Goal: Task Accomplishment & Management: Use online tool/utility

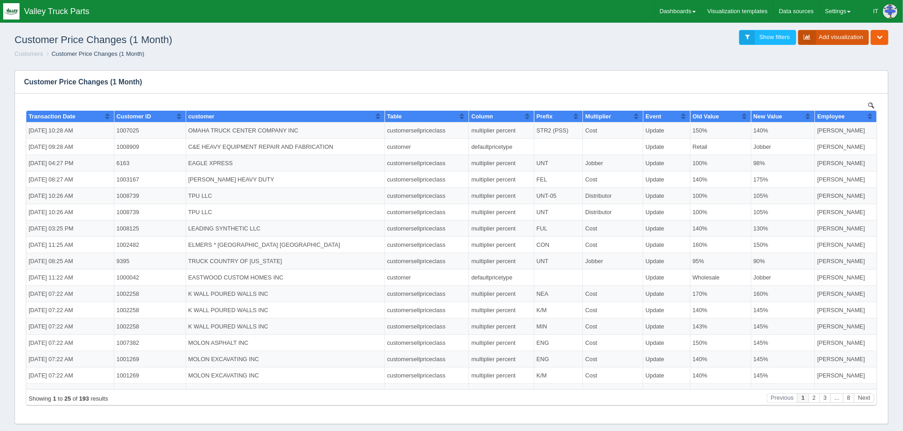
click at [851, 37] on link "Add visualization" at bounding box center [833, 37] width 71 height 15
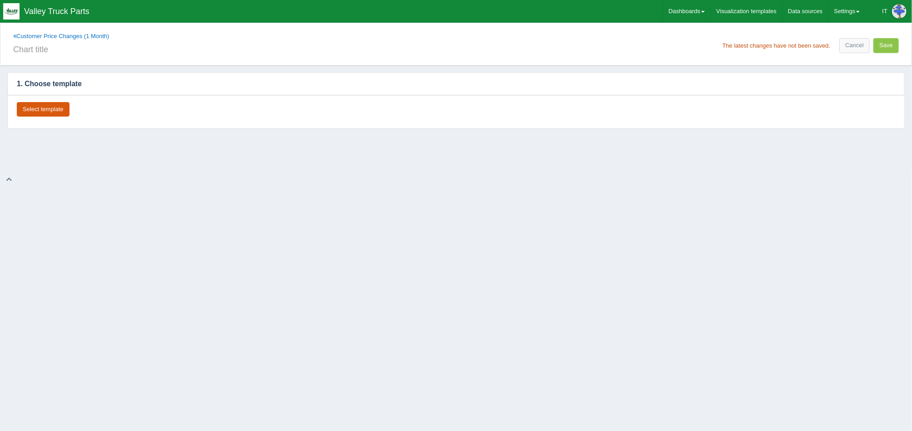
click at [42, 112] on button "Select template" at bounding box center [43, 109] width 53 height 15
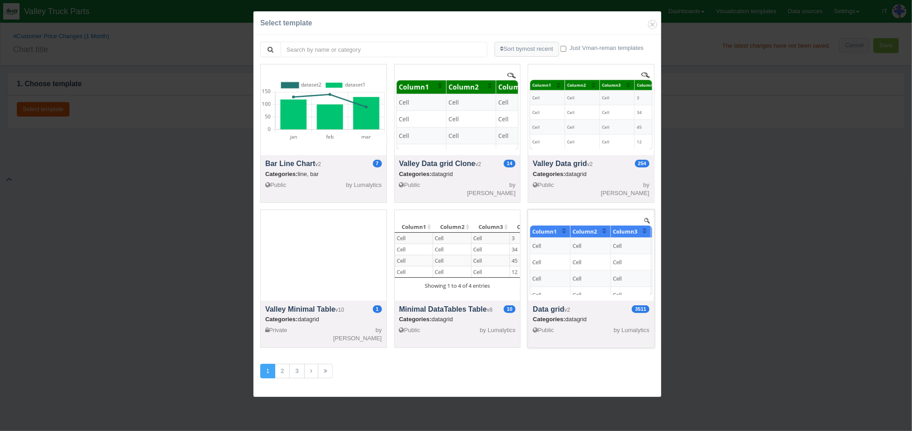
click at [603, 255] on div at bounding box center [591, 255] width 126 height 91
select select "string"
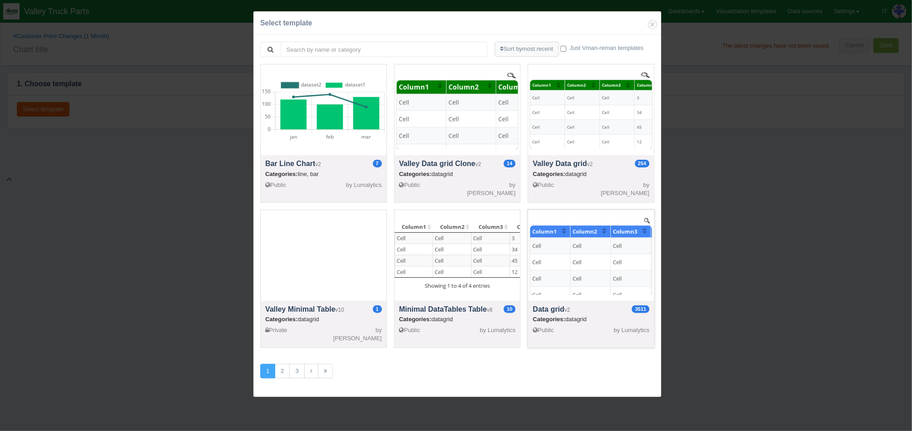
select select "string"
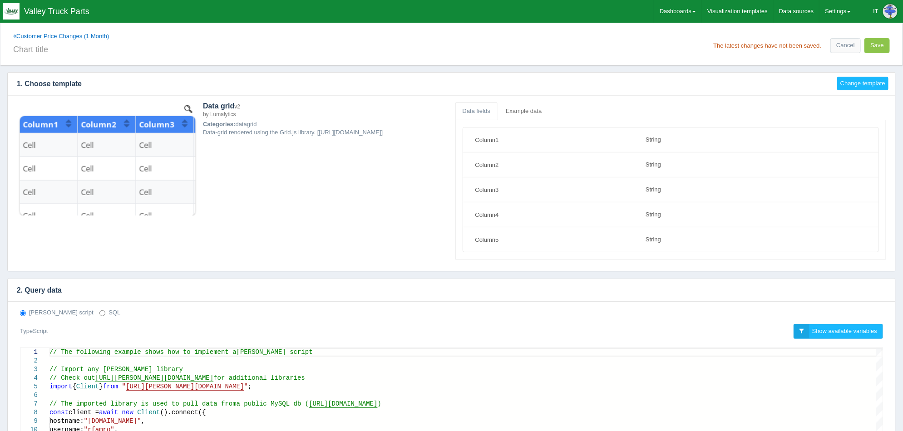
scroll to position [170, 0]
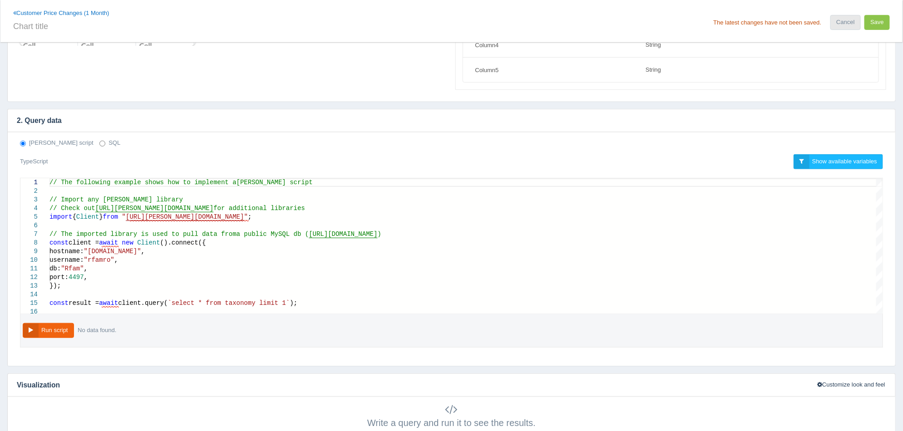
click at [843, 22] on link "Cancel" at bounding box center [846, 22] width 30 height 15
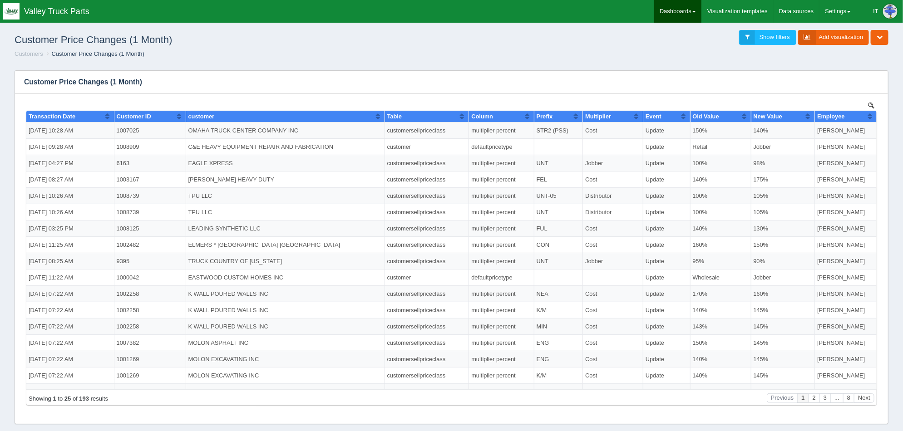
click at [689, 14] on link "Dashboards" at bounding box center [677, 11] width 47 height 23
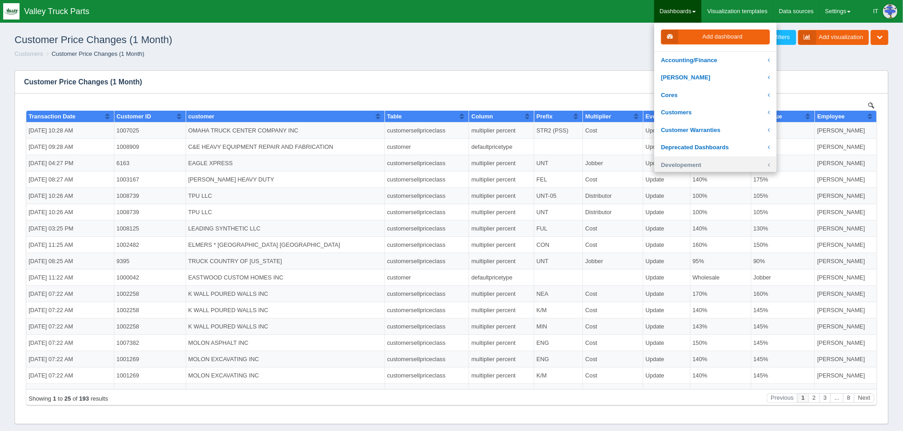
click at [710, 159] on link "Developement" at bounding box center [715, 166] width 123 height 18
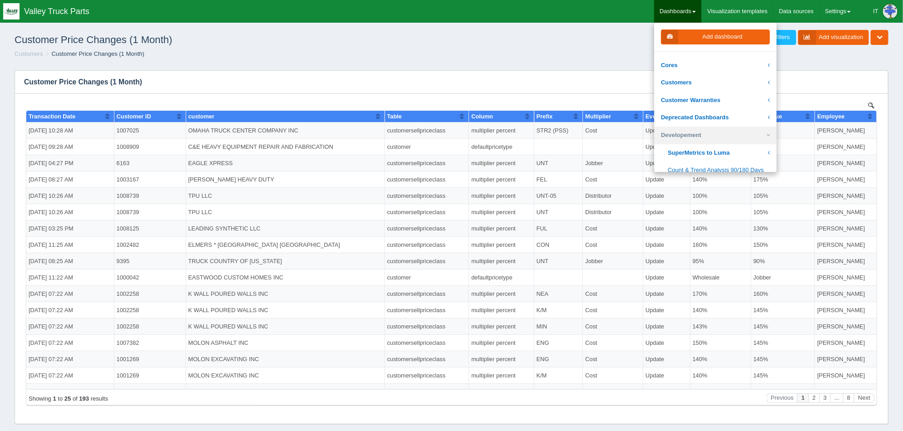
scroll to position [56, 0]
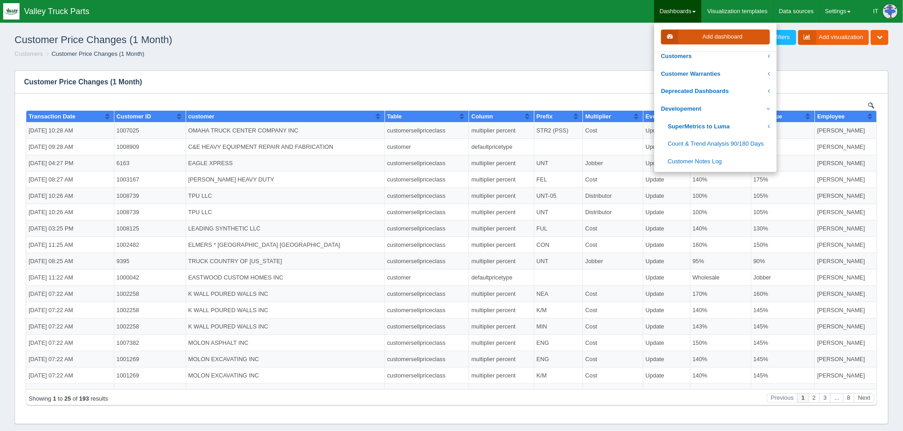
click at [741, 40] on link "Add dashboard" at bounding box center [715, 37] width 109 height 15
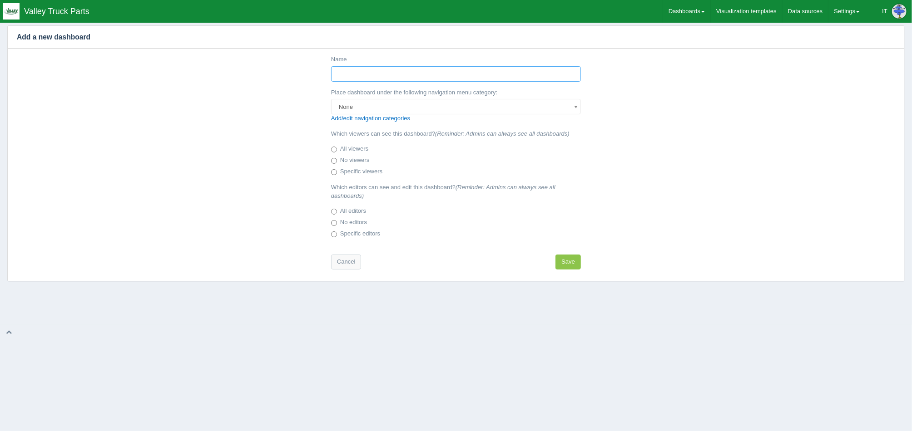
click at [453, 79] on input "Name" at bounding box center [456, 73] width 250 height 15
type input "PriceClasses used after [DATE]"
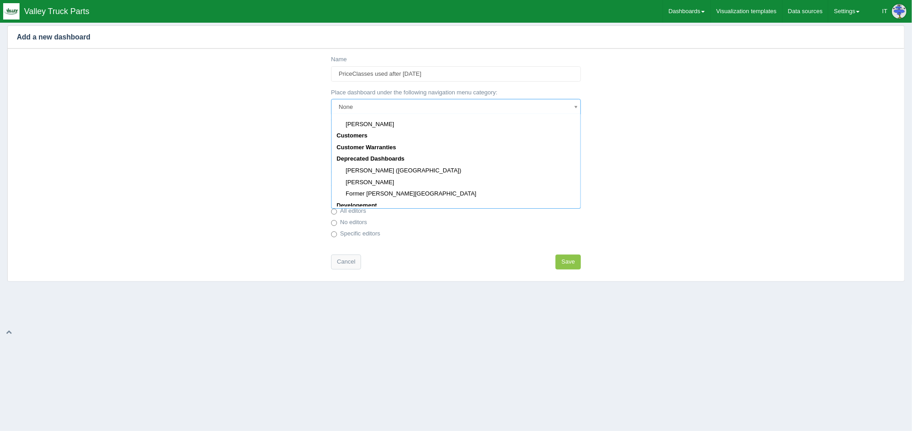
scroll to position [170, 0]
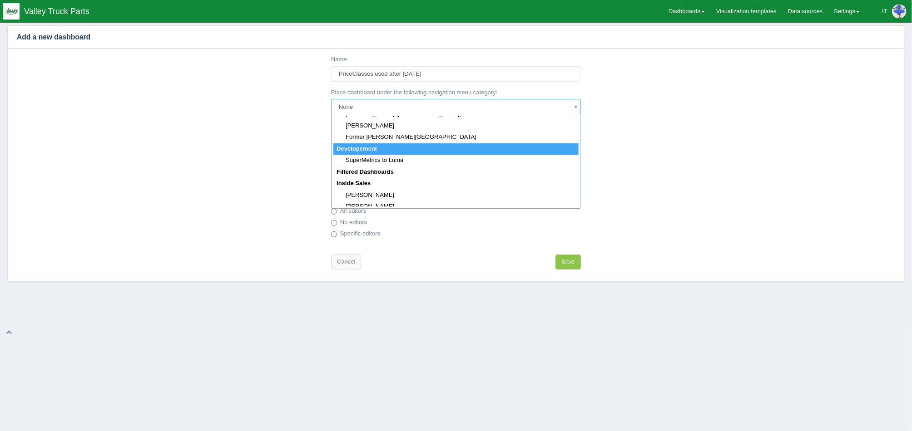
select select "152"
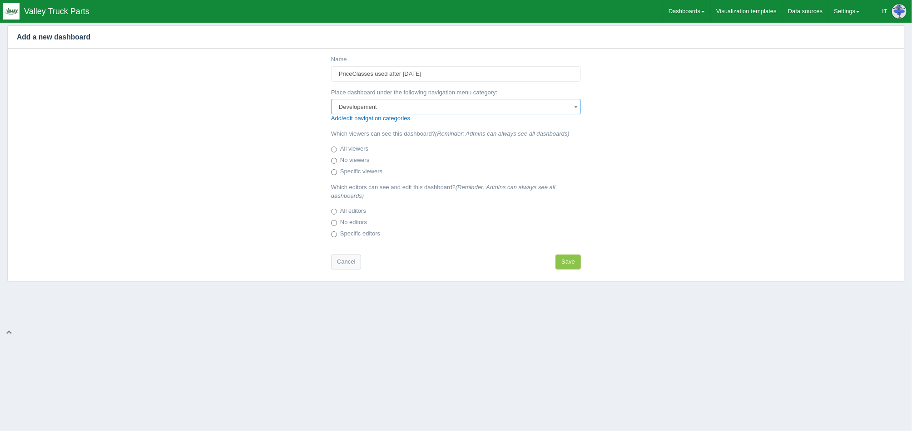
click at [357, 157] on label "No viewers" at bounding box center [350, 160] width 38 height 9
click at [337, 158] on input "No viewers" at bounding box center [334, 161] width 6 height 6
radio input "true"
click at [355, 219] on label "No editors" at bounding box center [349, 222] width 36 height 9
click at [337, 220] on input "No editors" at bounding box center [334, 223] width 6 height 6
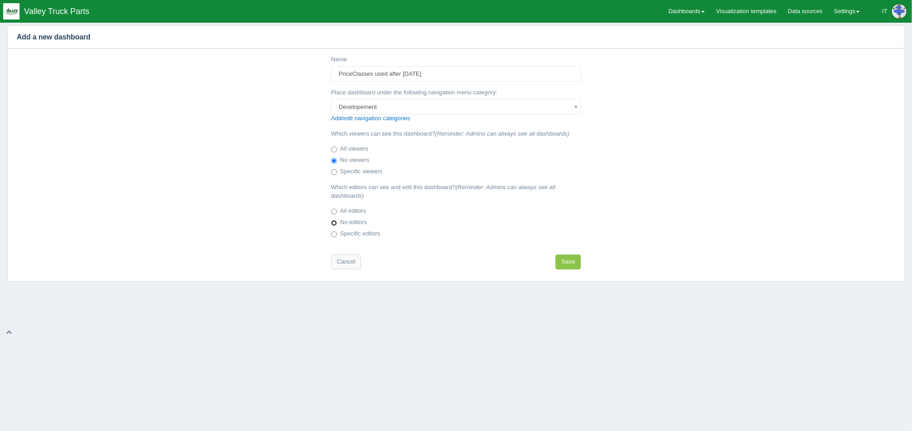
radio input "true"
click at [563, 261] on button "Save" at bounding box center [567, 262] width 25 height 15
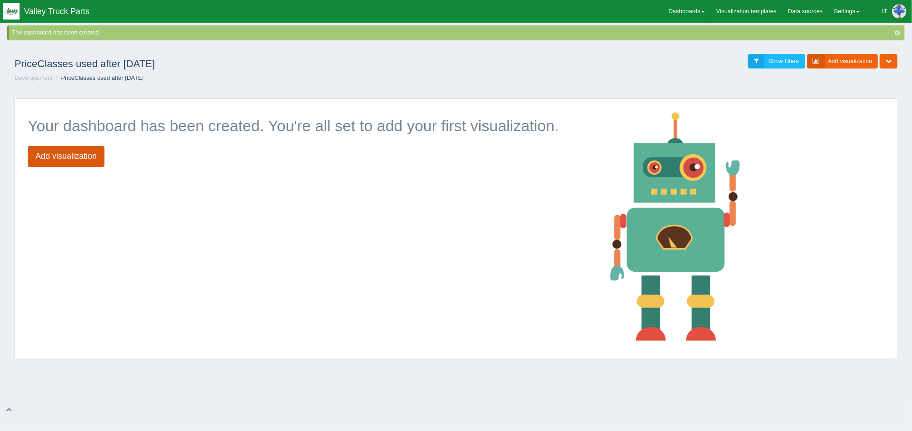
click at [28, 155] on link "Add visualization" at bounding box center [66, 156] width 77 height 21
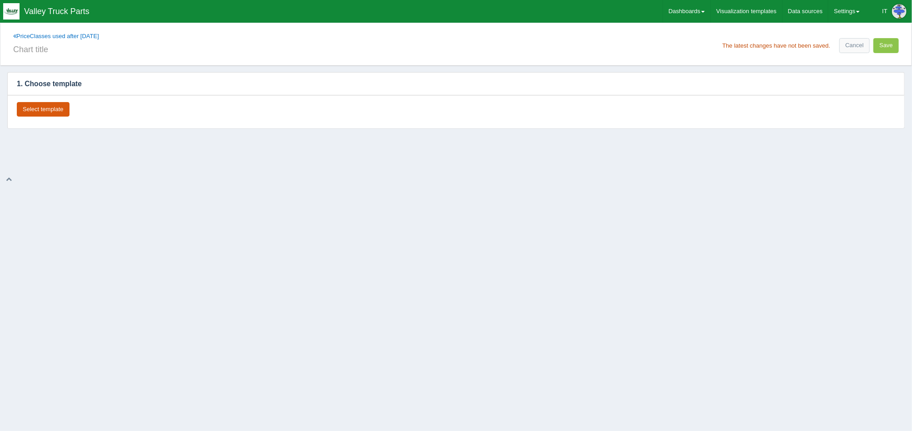
click at [67, 109] on button "Select template" at bounding box center [43, 109] width 53 height 15
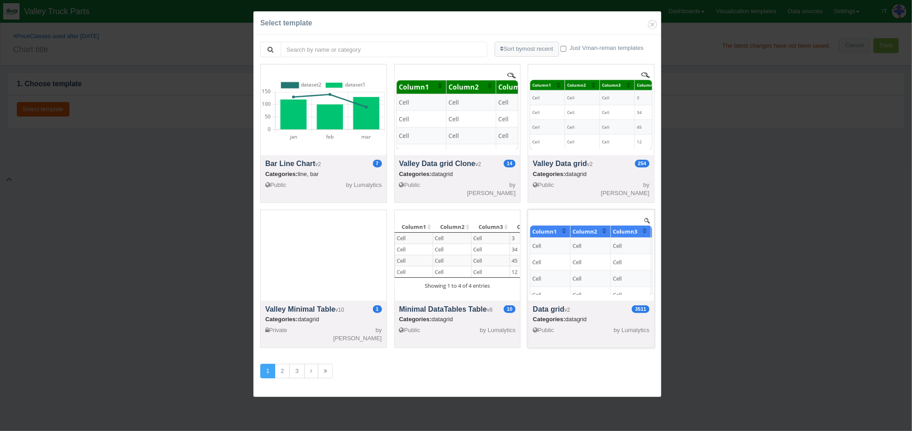
click at [591, 278] on div at bounding box center [591, 255] width 126 height 91
select select "string"
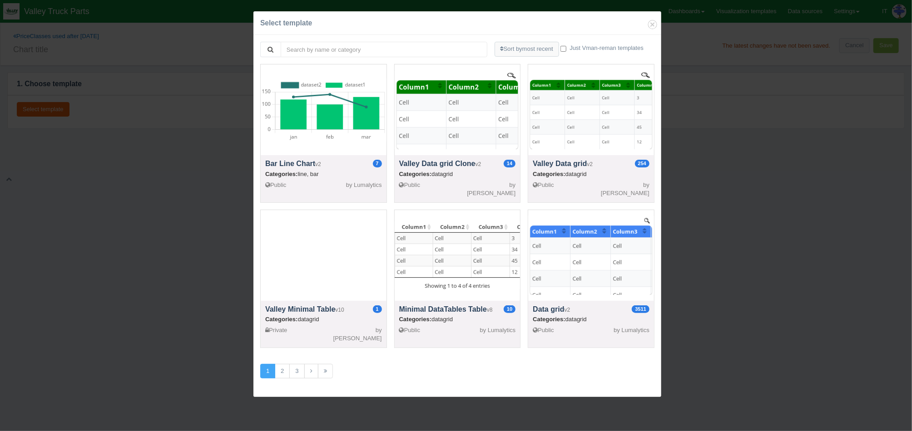
select select "string"
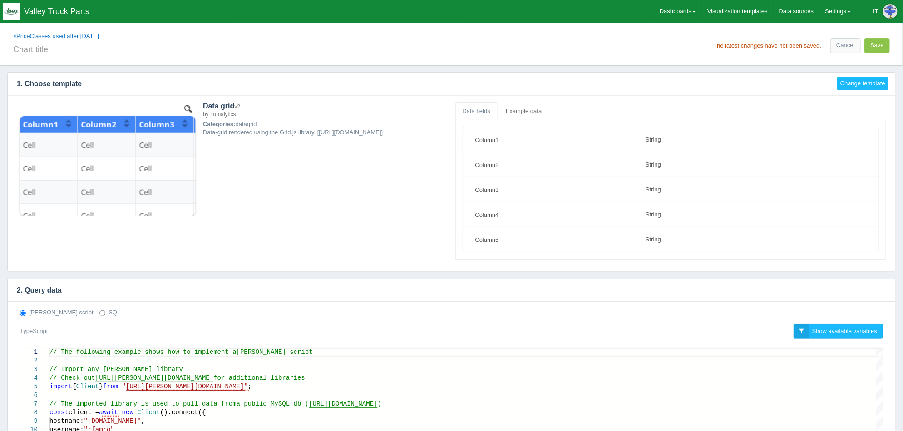
click at [99, 316] on label "SQL" at bounding box center [109, 313] width 21 height 9
click at [99, 316] on input "SQL" at bounding box center [102, 314] width 6 height 6
radio input "true"
radio input "false"
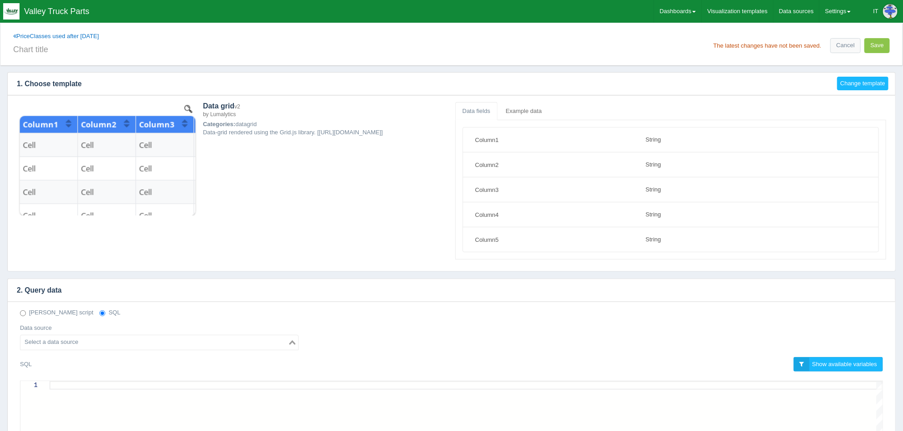
click at [96, 340] on input "Search for option" at bounding box center [154, 342] width 266 height 11
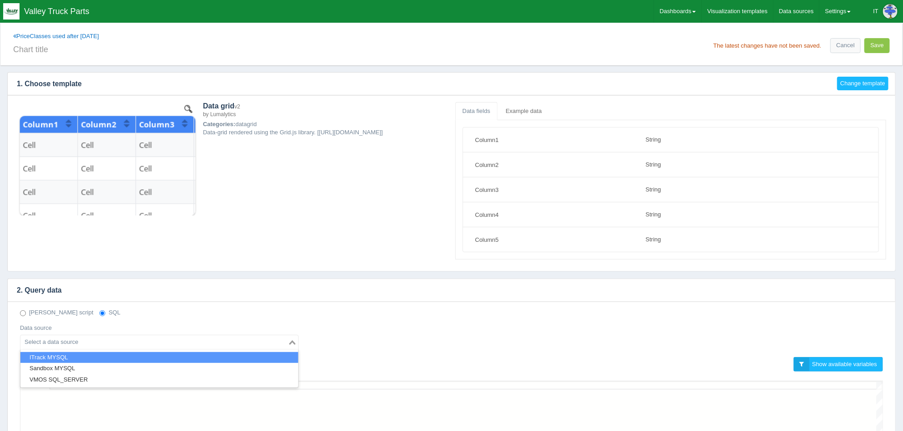
click at [80, 359] on li "ITrack MYSQL" at bounding box center [159, 357] width 278 height 11
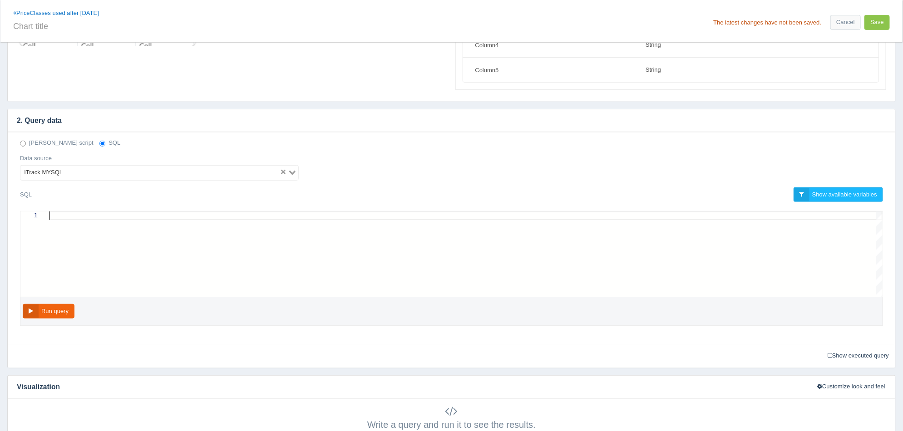
click at [320, 213] on div at bounding box center [465, 216] width 833 height 9
paste textarea "SELECT `priceclass`.`priceclass` , `purchaseorder`.`dateentered` FROM `itracken…"
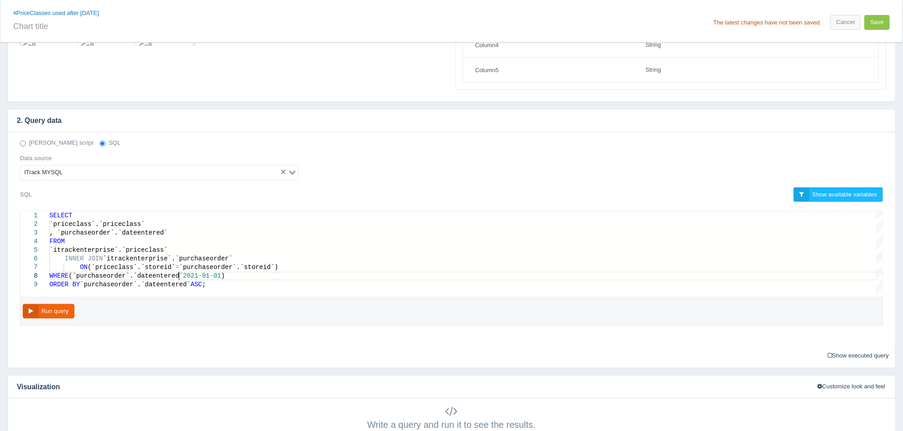
click at [183, 274] on span "2021" at bounding box center [190, 275] width 15 height 7
click at [53, 314] on button "Run query" at bounding box center [49, 311] width 52 height 15
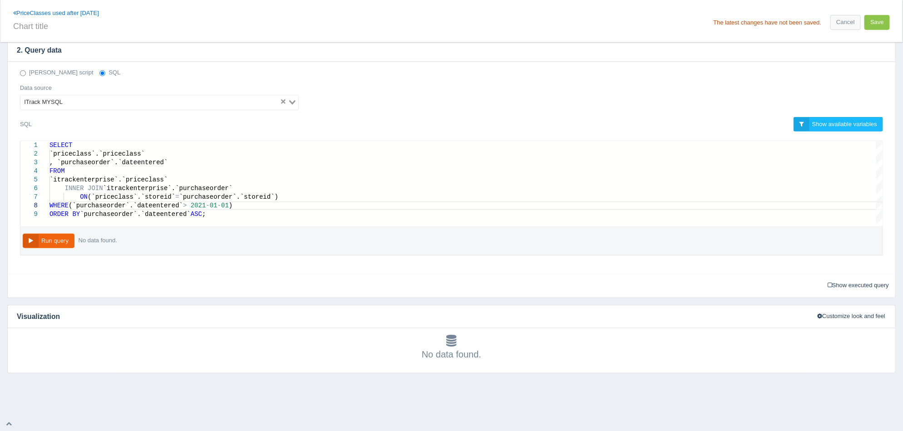
scroll to position [240, 0]
click at [183, 208] on span ">" at bounding box center [185, 206] width 4 height 7
click at [66, 240] on button "Run query" at bounding box center [49, 241] width 52 height 15
click at [75, 205] on span "(`purchaseorder`.`dateentered`" at bounding box center [126, 206] width 114 height 7
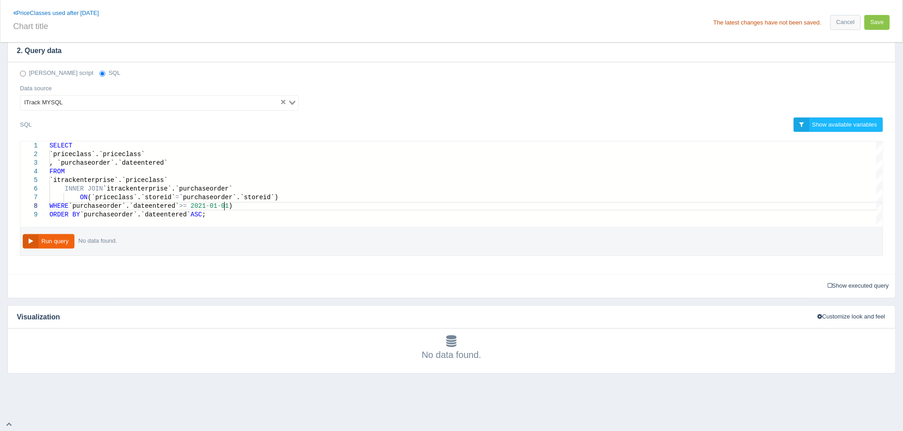
click at [229, 204] on div "WHERE `purchaseorder`.`dateentered` >= 2021 - 01 - 01 )" at bounding box center [465, 206] width 833 height 9
click at [269, 201] on div "ON `priceclass`.`storeid` = `purchaseorder`.`storeid`)" at bounding box center [465, 197] width 833 height 9
click at [180, 152] on div "`priceclass`.`priceclass`" at bounding box center [465, 154] width 833 height 9
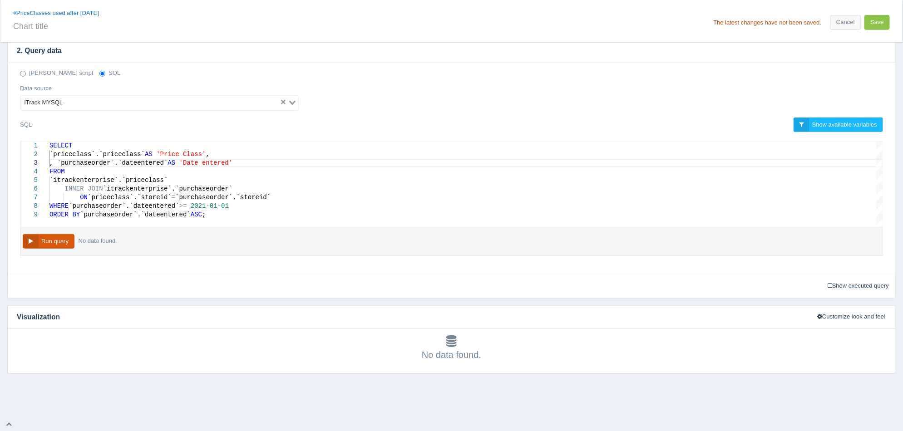
click at [64, 241] on button "Run query" at bounding box center [49, 241] width 52 height 15
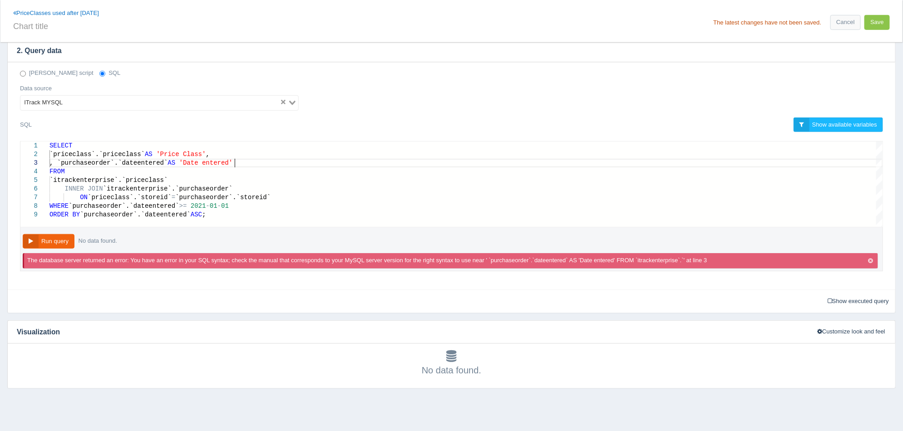
click at [254, 165] on div ", `purchaseorder`.`dateentered` AS 'Date entered'" at bounding box center [465, 163] width 833 height 9
click at [58, 244] on button "Run query" at bounding box center [49, 241] width 52 height 15
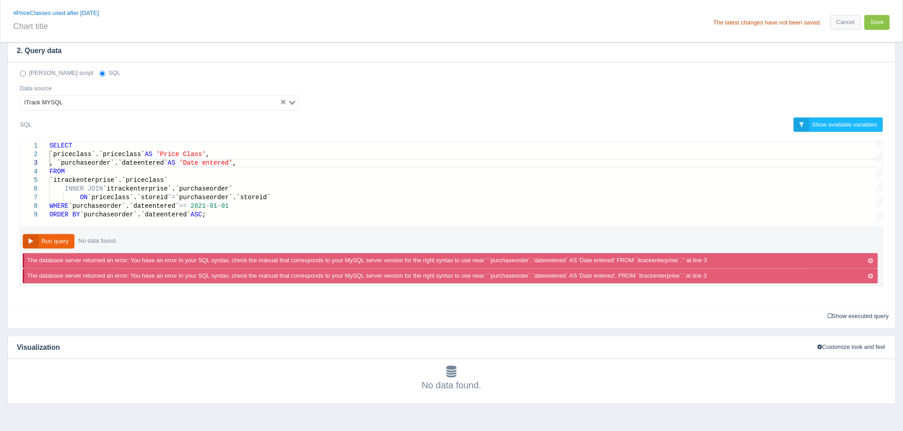
click at [69, 164] on span ", `purchaseorder`.`dateentered`" at bounding box center [108, 162] width 118 height 7
click at [275, 165] on div "`purchaseorder`.`dateentered` AS 'Date entered' ," at bounding box center [465, 163] width 833 height 9
click at [66, 236] on button "Run query" at bounding box center [49, 241] width 52 height 15
click at [872, 260] on icon "button" at bounding box center [870, 261] width 5 height 6
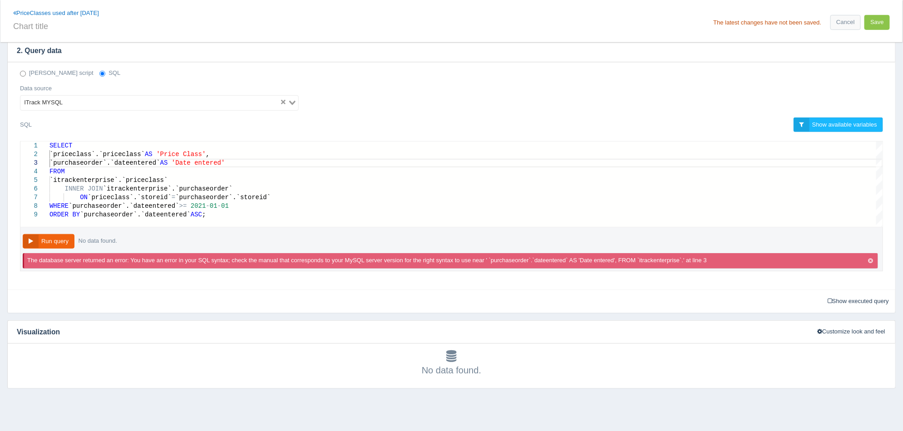
click at [872, 260] on icon "button" at bounding box center [870, 261] width 5 height 6
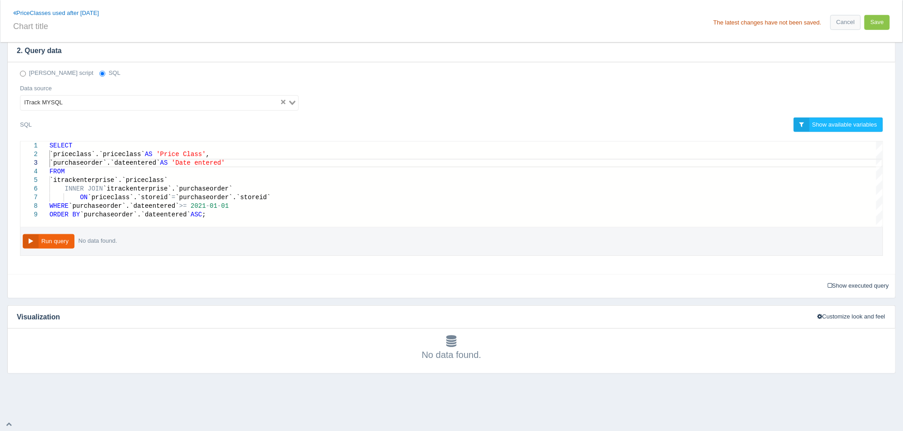
click at [64, 245] on button "Run query" at bounding box center [49, 241] width 52 height 15
click at [183, 206] on span at bounding box center [185, 206] width 4 height 7
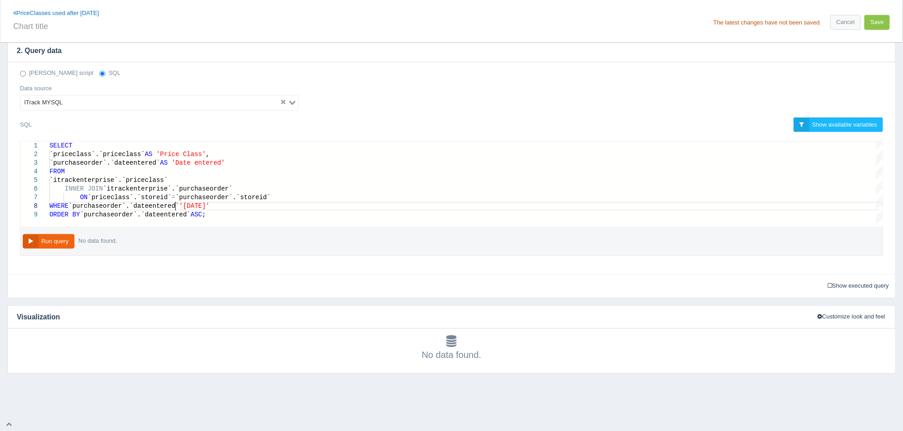
scroll to position [60, 129]
click at [57, 248] on button "Run query" at bounding box center [49, 241] width 52 height 15
click at [183, 209] on span at bounding box center [185, 206] width 4 height 7
drag, startPoint x: 215, startPoint y: 216, endPoint x: 50, endPoint y: 217, distance: 164.8
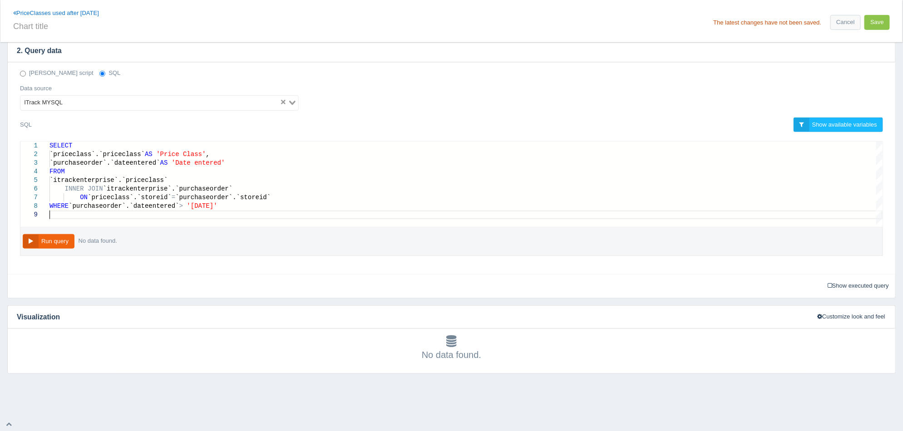
click at [227, 208] on div "WHERE `purchaseorder`.`dateentered` > '2021-01-01'" at bounding box center [465, 206] width 833 height 9
click at [60, 241] on button "Run query" at bounding box center [49, 241] width 52 height 15
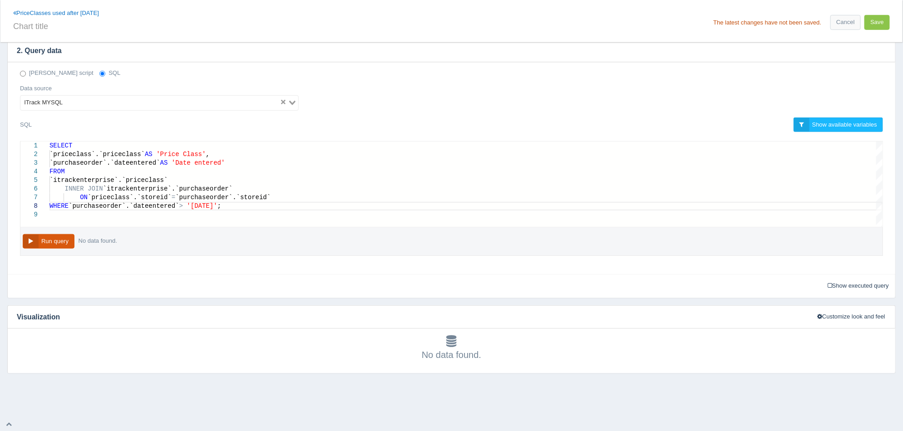
click at [57, 240] on button "Run query" at bounding box center [49, 241] width 52 height 15
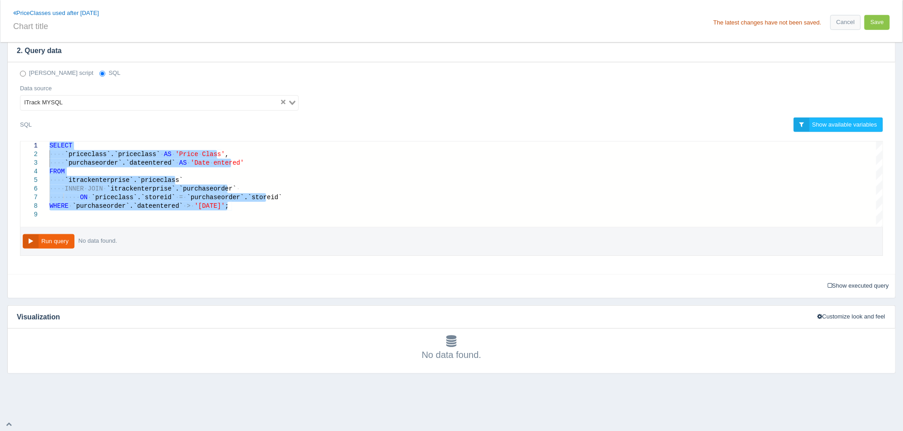
drag, startPoint x: 255, startPoint y: 204, endPoint x: 2, endPoint y: 114, distance: 268.6
paste textarea "ON ( `priceclass`.`storeid` = `salesorderline`.`storeid` ) WHERE ( `purchaseord…"
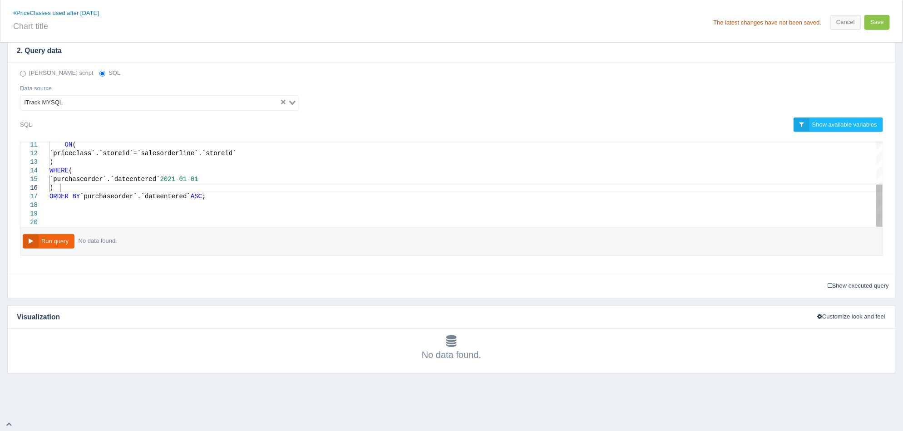
click at [74, 188] on div ")" at bounding box center [465, 188] width 833 height 9
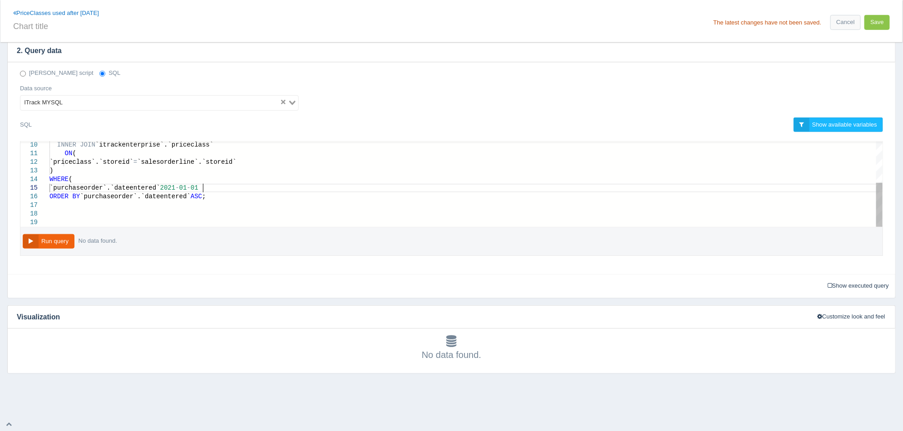
click at [160, 186] on span "`purchaseorder`.`dateentered`" at bounding box center [104, 187] width 111 height 7
click at [225, 188] on div "`purchaseorder`.`dateentered` > '2021-01-01" at bounding box center [465, 188] width 833 height 9
click at [84, 179] on div "WHERE (" at bounding box center [465, 179] width 833 height 9
click at [74, 170] on div ")" at bounding box center [465, 171] width 833 height 9
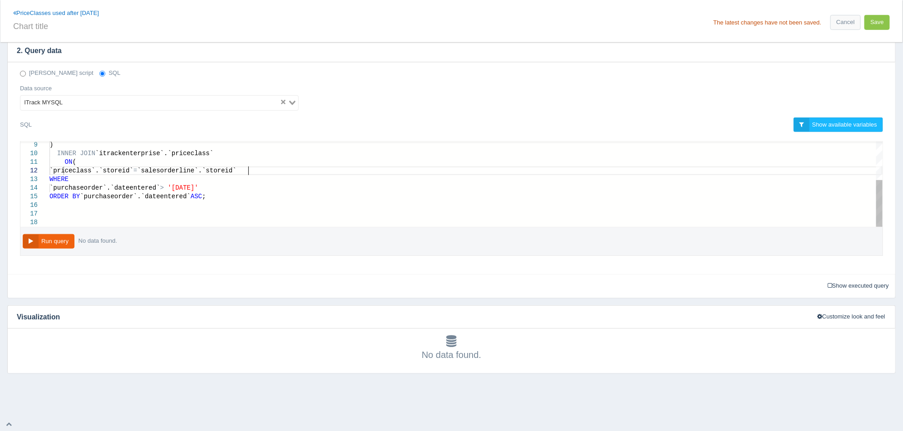
click at [94, 163] on div "ON (" at bounding box center [465, 162] width 833 height 9
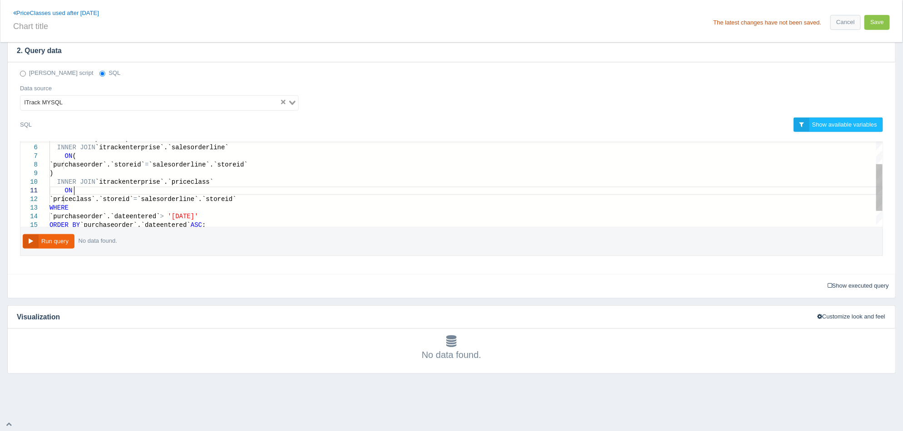
click at [78, 175] on div ")" at bounding box center [465, 173] width 833 height 9
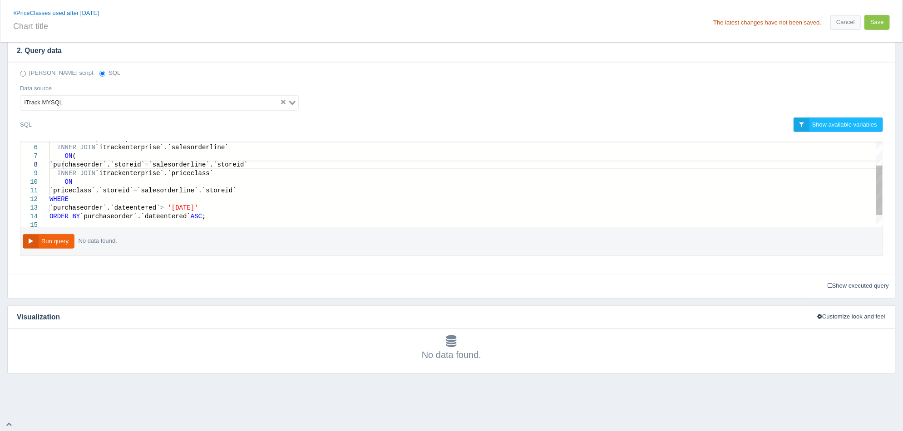
click at [88, 158] on div "ON (" at bounding box center [465, 156] width 833 height 9
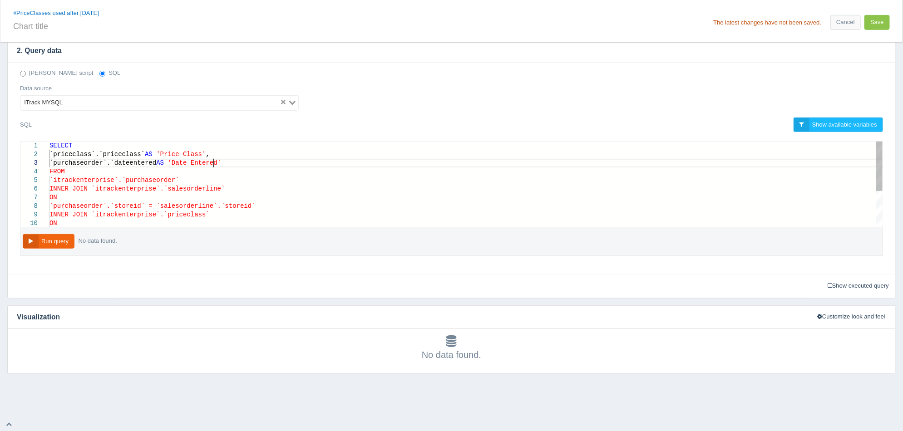
scroll to position [17, 163]
click at [307, 177] on div "`itrackenterprise`.`purchaseorder`" at bounding box center [465, 180] width 833 height 9
click at [268, 163] on div "`purchaseorder`.`dateentered AS 'Date Entered`" at bounding box center [465, 163] width 833 height 9
click at [214, 160] on span "'Date Entered`," at bounding box center [196, 162] width 57 height 7
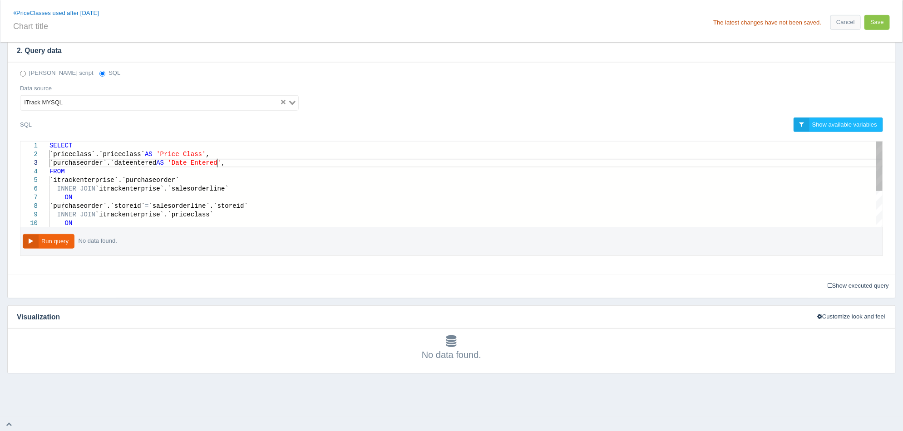
scroll to position [17, 168]
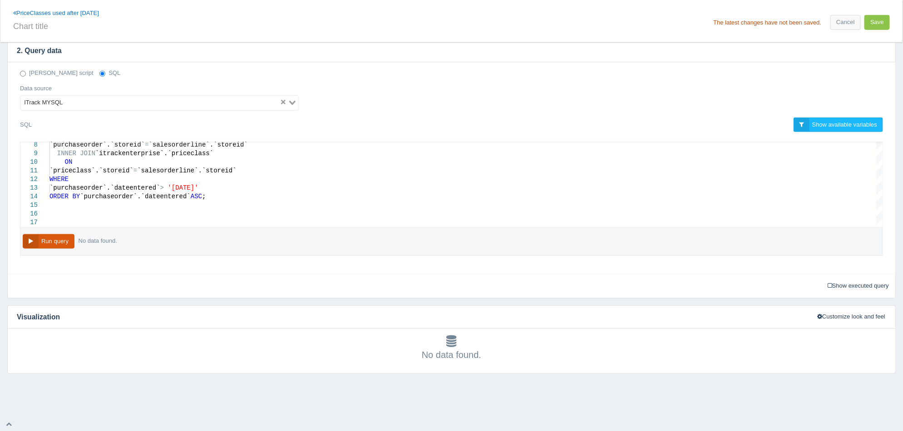
click at [48, 239] on button "Run query" at bounding box center [49, 241] width 52 height 15
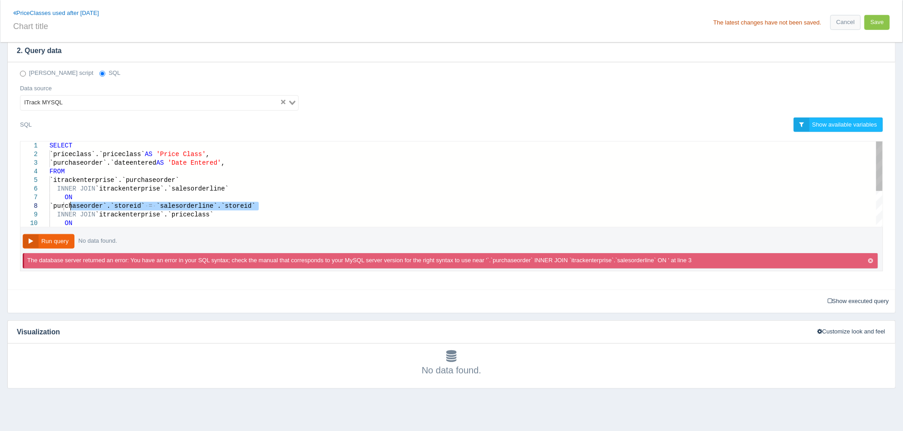
drag, startPoint x: 258, startPoint y: 207, endPoint x: 70, endPoint y: 209, distance: 188.0
paste textarea "FROM `itrackenterprise`.`purchaseorder` INNER JOIN `itrackenterprise`.`salesord…"
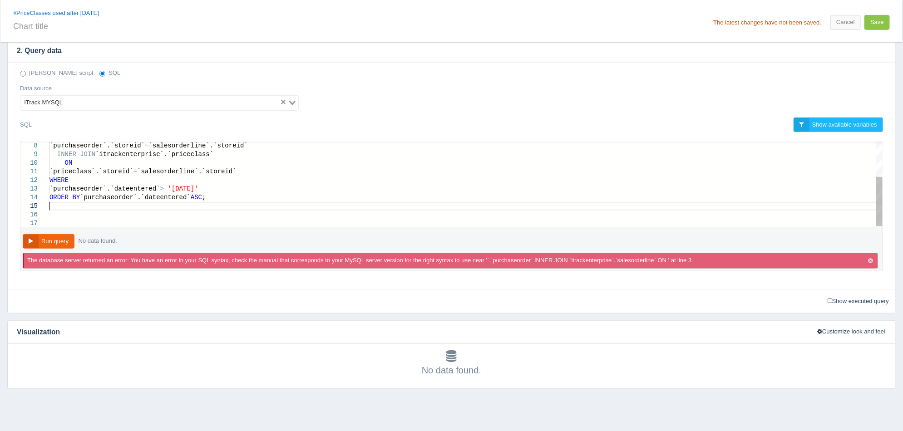
type textarea "SELECT `priceclass`.`priceclass` AS 'Price Class', `purchaseorder`.`dateentered…"
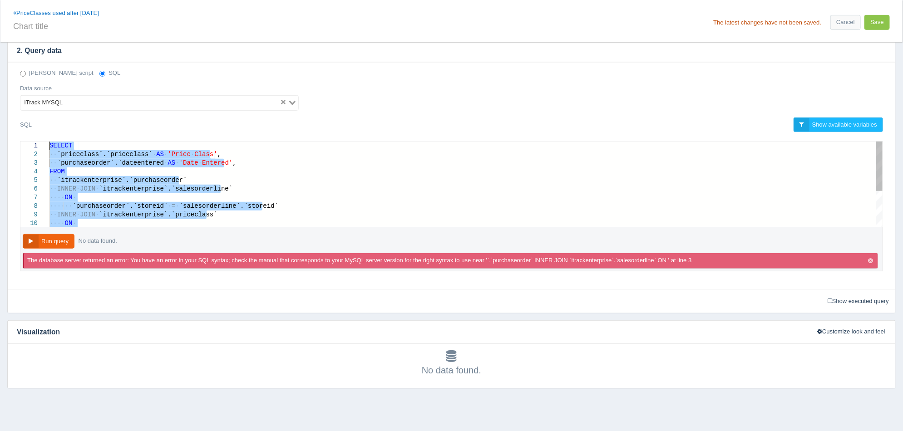
drag, startPoint x: 220, startPoint y: 209, endPoint x: 0, endPoint y: 100, distance: 245.1
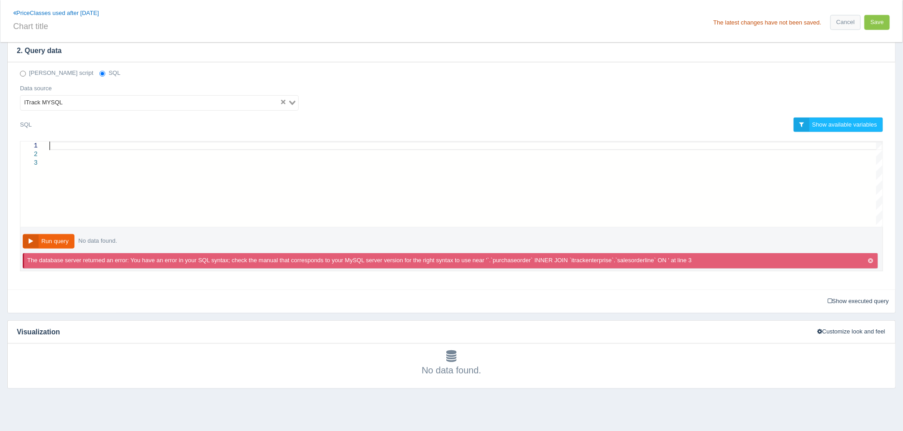
scroll to position [17, 0]
click at [126, 153] on div at bounding box center [465, 154] width 833 height 9
click at [125, 151] on div at bounding box center [465, 154] width 833 height 9
paste textarea "INNER JOIN `itrackenterprise`.`priceclass` ON ( `priceclass`.`storeid` = `sales…"
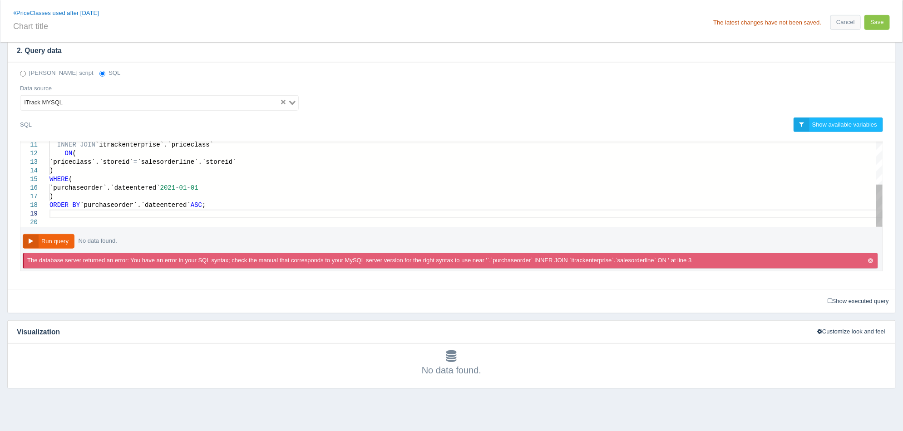
click at [169, 184] on span "2021" at bounding box center [167, 187] width 15 height 7
click at [214, 185] on div "`purchaseorder`.`dateentered` > 2021 - 01 - 01" at bounding box center [465, 188] width 833 height 9
click at [69, 198] on div ")" at bounding box center [465, 197] width 833 height 9
click at [98, 178] on div "WHERE (" at bounding box center [465, 179] width 833 height 9
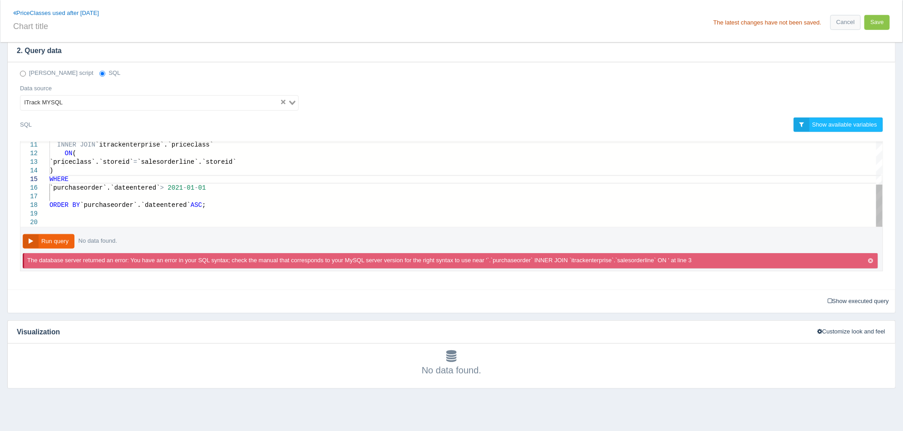
click at [68, 170] on div ")" at bounding box center [465, 171] width 833 height 9
click at [104, 148] on div "INNER JOIN `itrackenterprise`.`priceclass` ON ( `priceclass`.`storeid` = `sales…" at bounding box center [465, 141] width 833 height 173
click at [91, 153] on div "ON (" at bounding box center [465, 154] width 833 height 9
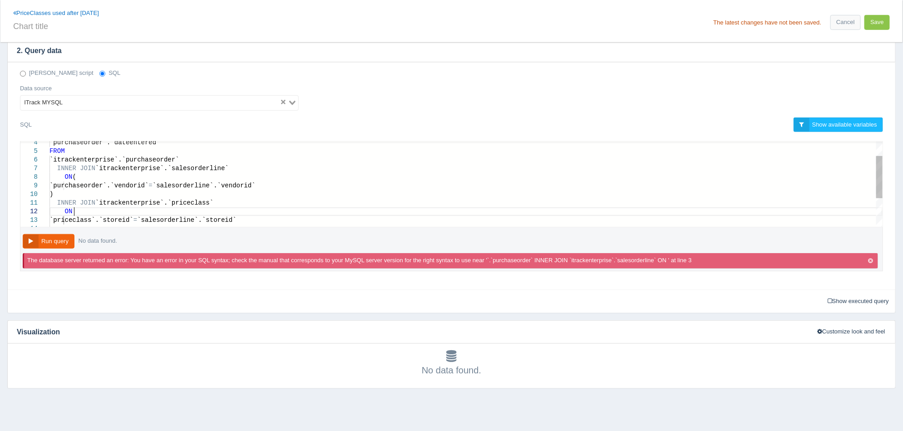
click at [100, 195] on div ")" at bounding box center [465, 194] width 833 height 9
click at [100, 175] on div "ON (" at bounding box center [465, 177] width 833 height 9
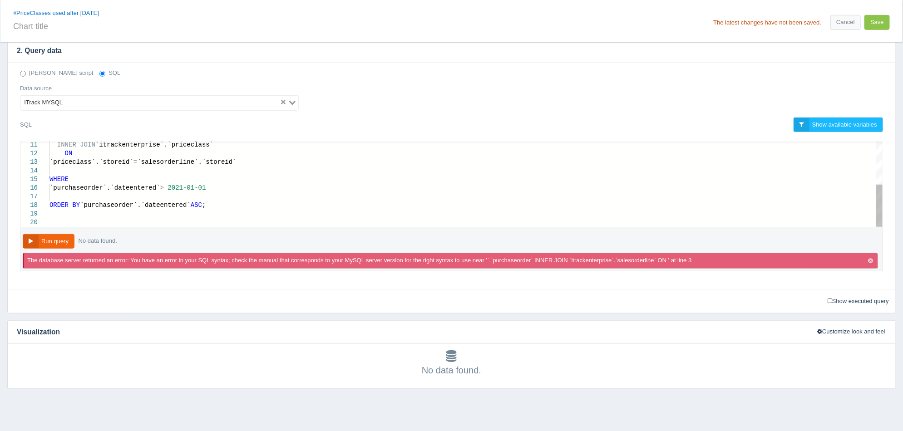
click at [212, 188] on div "`purchaseorder`.`dateentered` > 2021 - 01 - 01" at bounding box center [465, 188] width 833 height 9
click at [57, 241] on button "Run query" at bounding box center [49, 241] width 52 height 15
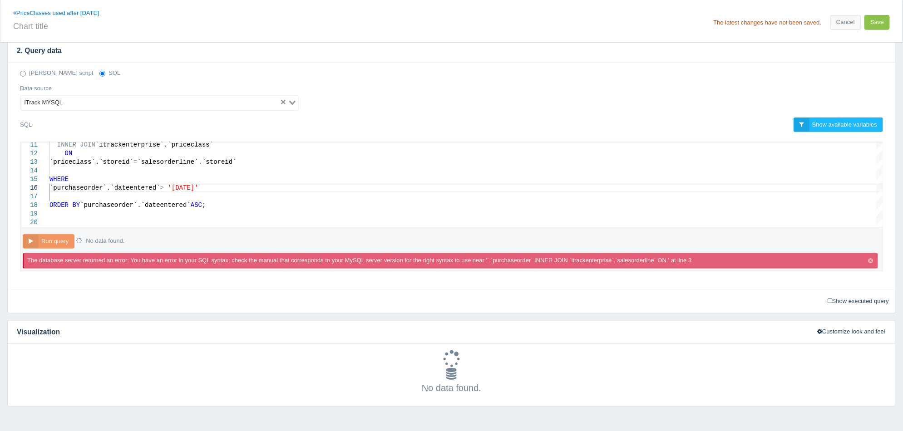
click at [871, 260] on icon "button" at bounding box center [870, 261] width 5 height 6
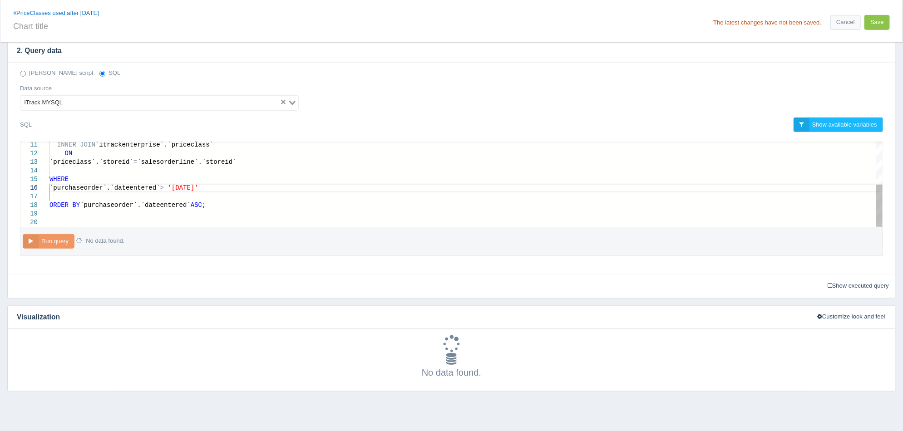
click at [192, 185] on span "'2021-01-01'" at bounding box center [183, 187] width 30 height 7
click at [198, 188] on span "'2025-01-01'" at bounding box center [183, 187] width 30 height 7
click at [461, 79] on div "Deno script SQL Data source ITrack MYSQL Loading..." at bounding box center [451, 93] width 877 height 48
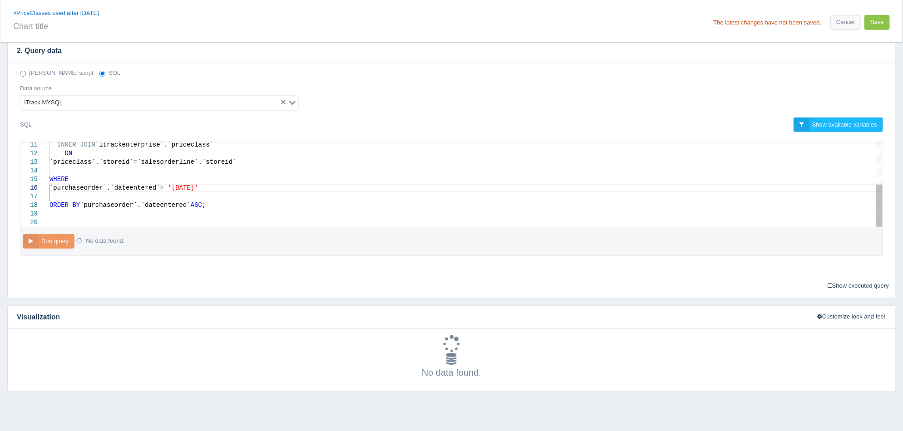
scroll to position [43, 164]
type textarea "SELECT `priceclass`.`priceclass`, `purchaseorder`.`dateentered` FROM `itrackent…"
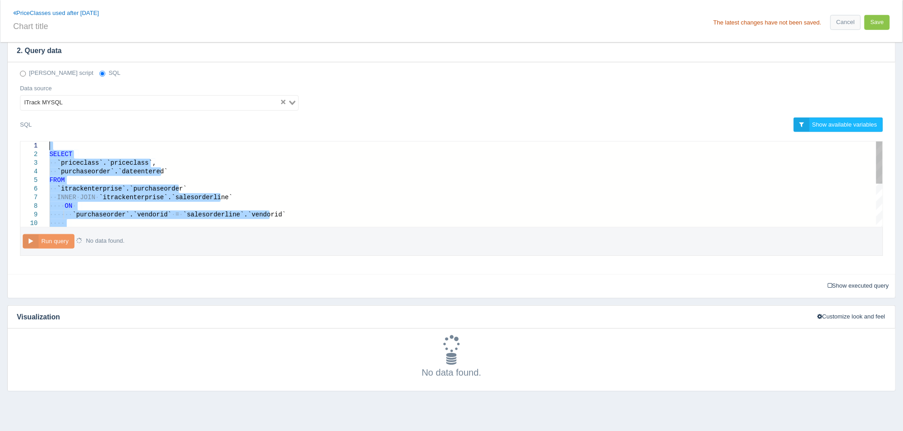
drag, startPoint x: 231, startPoint y: 211, endPoint x: 35, endPoint y: 130, distance: 212.6
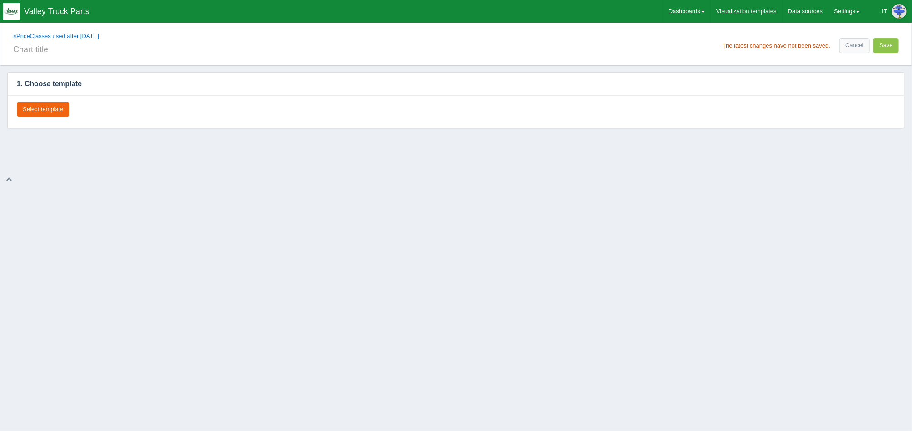
click at [57, 118] on div "Select template" at bounding box center [456, 111] width 896 height 33
click at [58, 109] on button "Select template" at bounding box center [43, 109] width 53 height 15
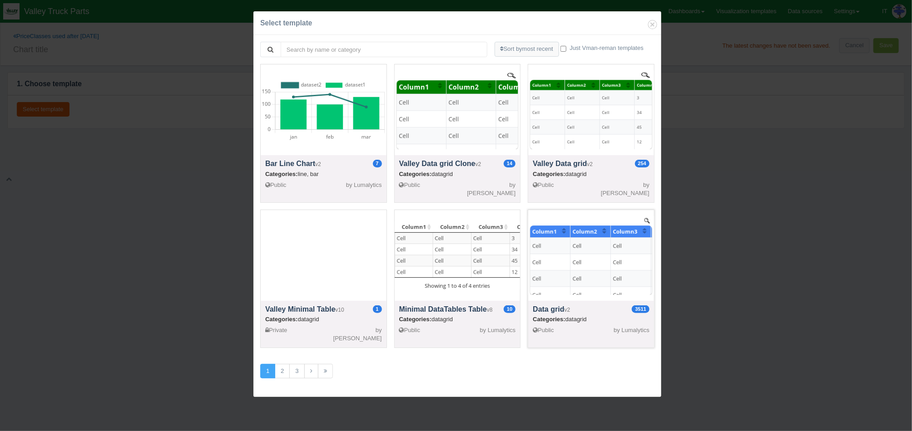
click at [561, 282] on div at bounding box center [591, 255] width 126 height 91
select select "string"
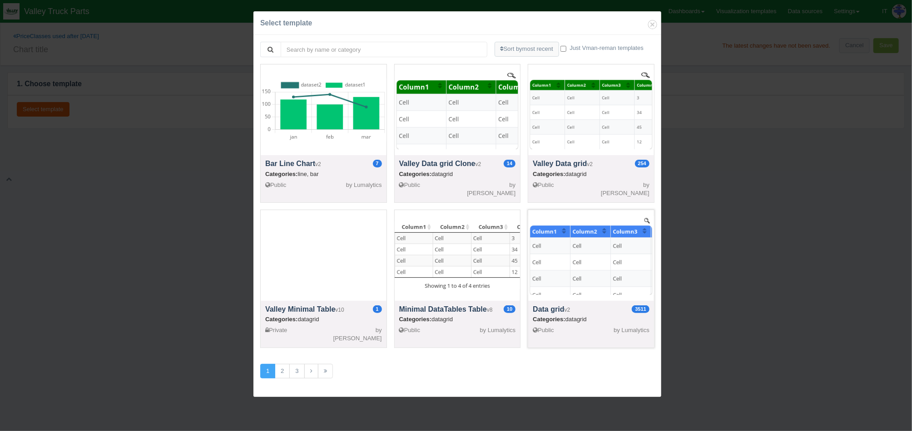
select select "string"
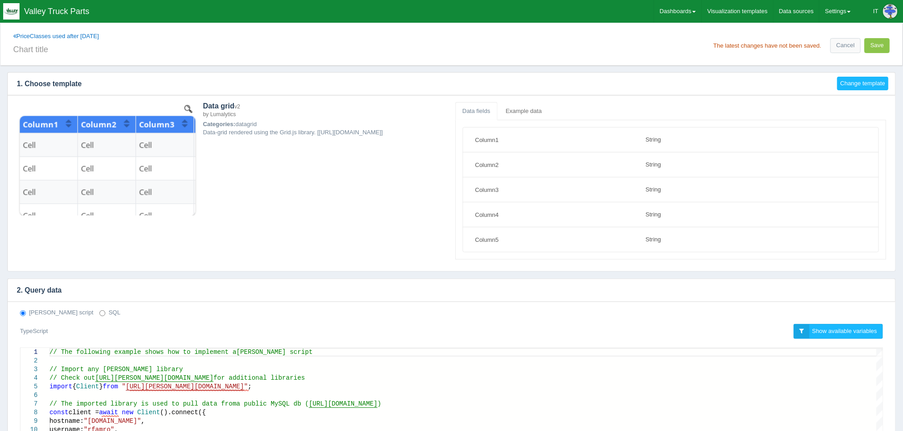
click at [99, 317] on label "SQL" at bounding box center [109, 313] width 21 height 9
click at [99, 317] on input "SQL" at bounding box center [102, 314] width 6 height 6
radio input "true"
radio input "false"
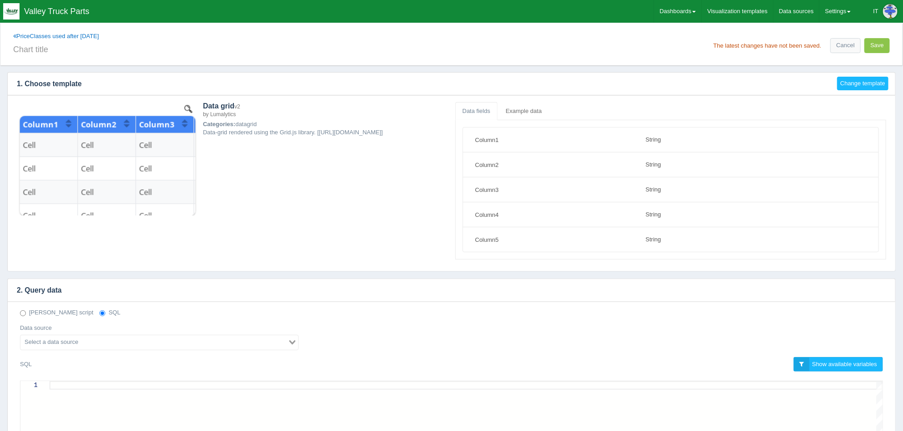
click at [87, 336] on div "Search for option" at bounding box center [153, 342] width 267 height 13
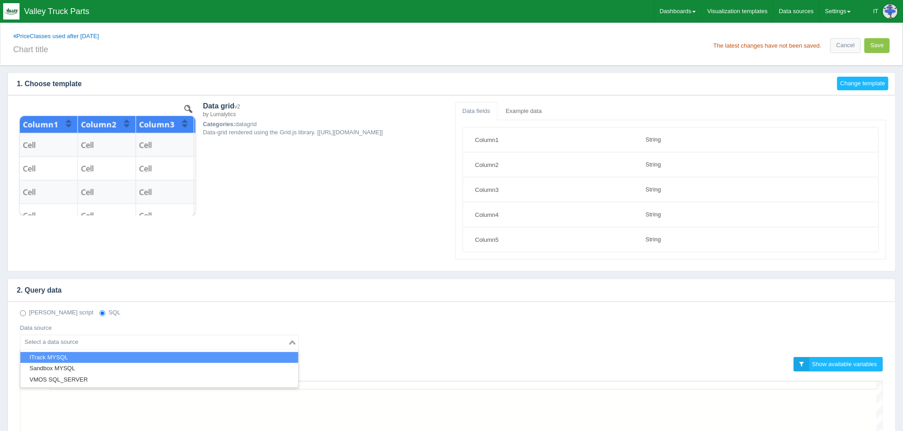
click at [81, 358] on li "ITrack MYSQL" at bounding box center [159, 357] width 278 height 11
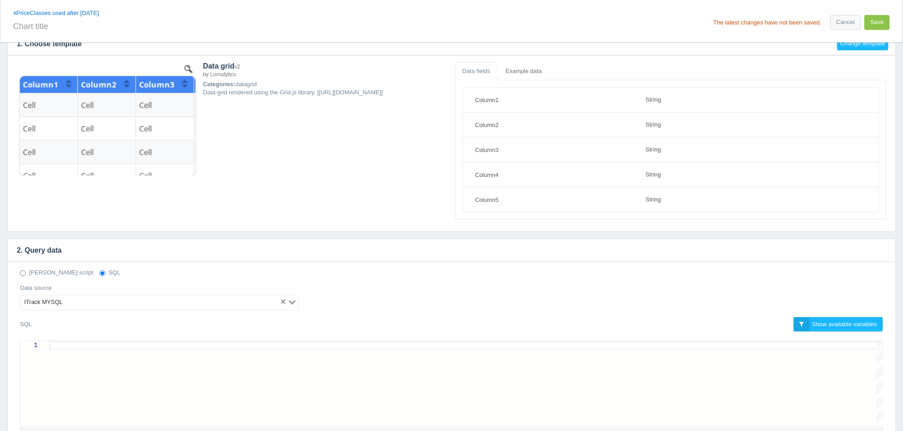
scroll to position [170, 0]
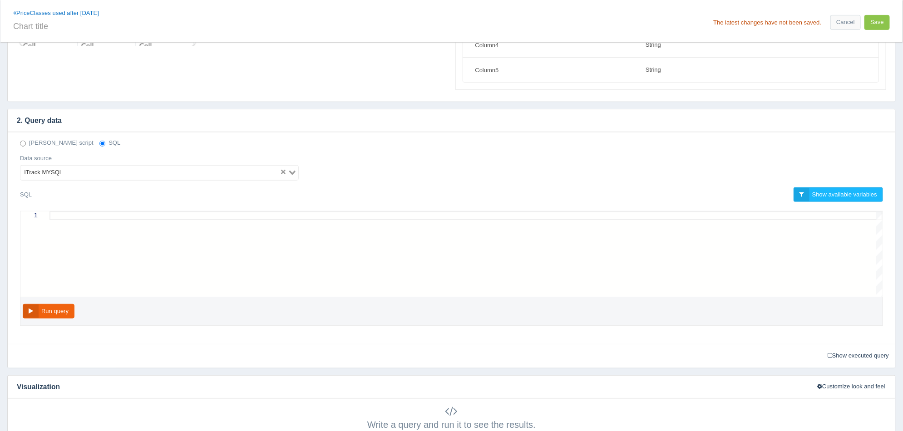
click at [231, 233] on div at bounding box center [465, 254] width 833 height 85
paste textarea "INNER JOIN `itrackenterprise`.`priceclass` ON `priceclass`.`storeid` = `salesor…"
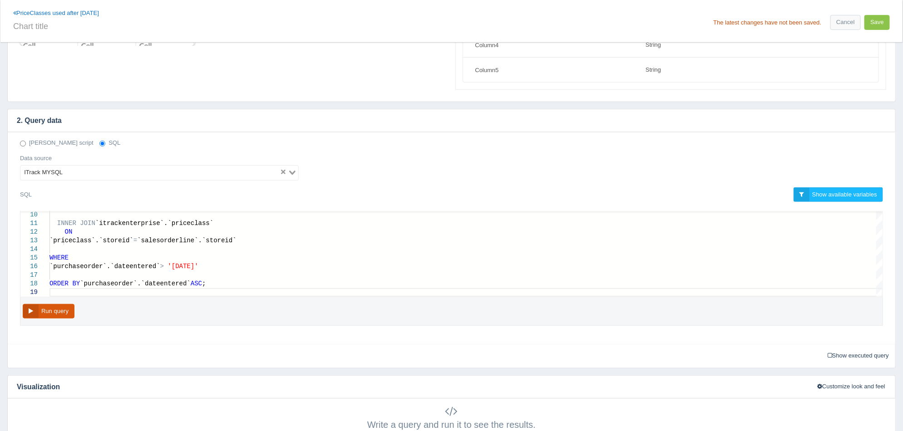
click at [73, 311] on button "Run query" at bounding box center [49, 311] width 52 height 15
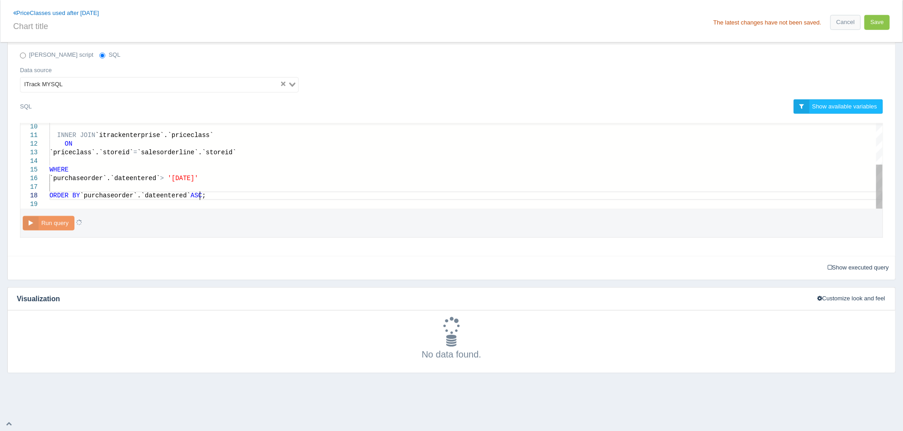
click at [270, 200] on div at bounding box center [465, 204] width 833 height 9
click at [261, 196] on div "ORDER BY `purchaseorder`.`dateentered` ASC ;" at bounding box center [465, 196] width 833 height 9
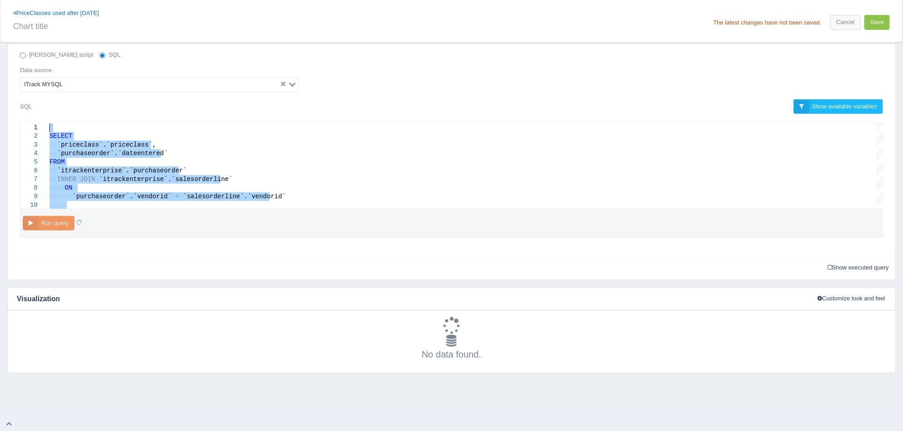
drag, startPoint x: 228, startPoint y: 198, endPoint x: 53, endPoint y: 114, distance: 194.4
drag, startPoint x: 231, startPoint y: 198, endPoint x: 15, endPoint y: 98, distance: 238.5
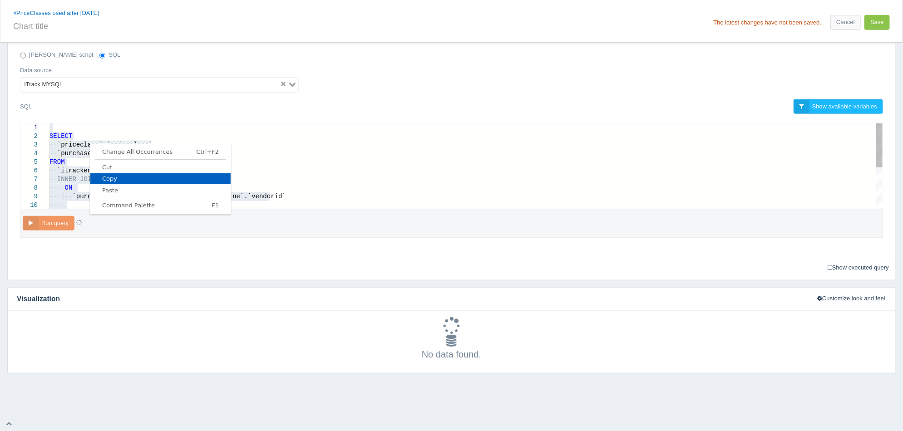
click at [124, 179] on span "Copy" at bounding box center [160, 179] width 140 height 6
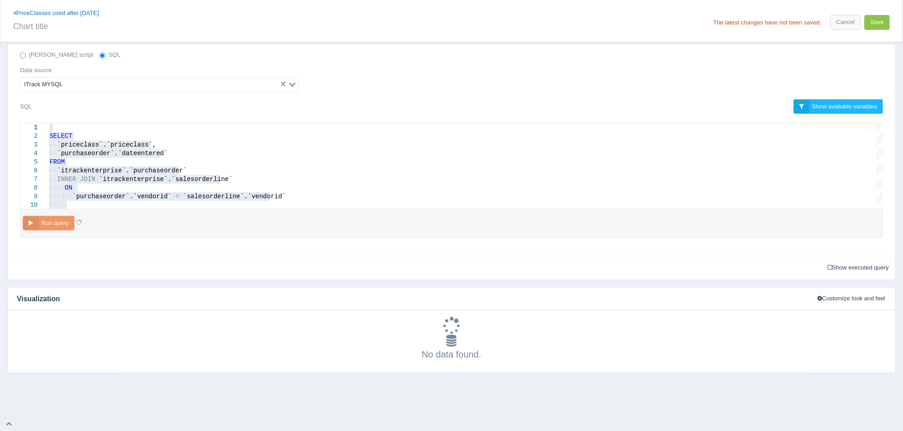
click at [342, 361] on div "The data returned does not match what’s expected by the template and it might n…" at bounding box center [452, 342] width 888 height 62
click at [342, 361] on div "No data found." at bounding box center [452, 348] width 870 height 26
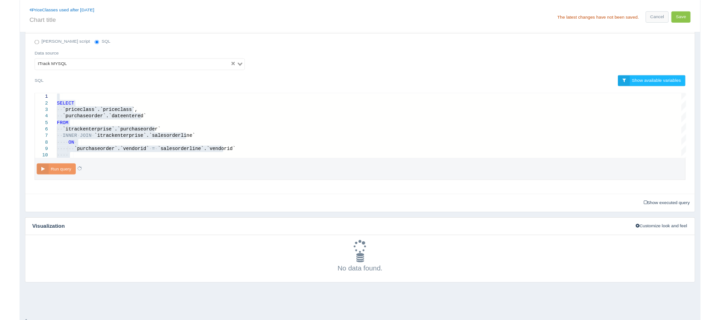
scroll to position [258, 0]
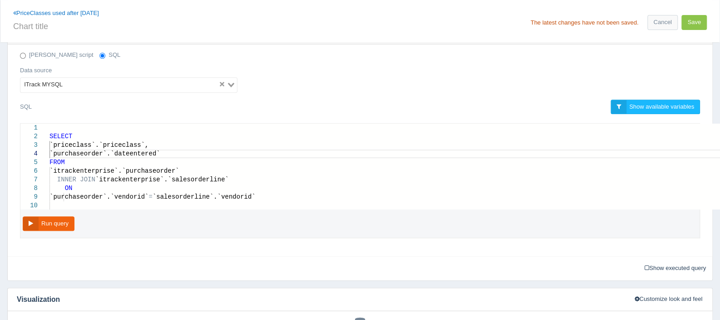
click at [645, 266] on icon at bounding box center [647, 268] width 5 height 6
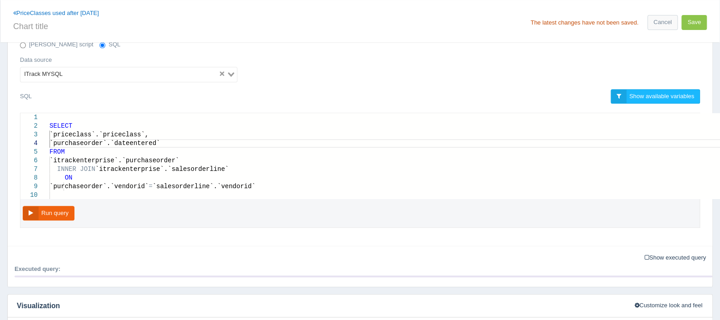
scroll to position [0, 107]
click at [145, 132] on span "`priceclass`.`priceclass`," at bounding box center [98, 134] width 99 height 7
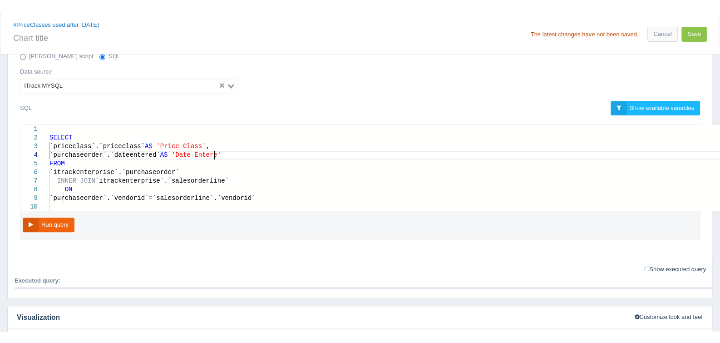
scroll to position [26, 167]
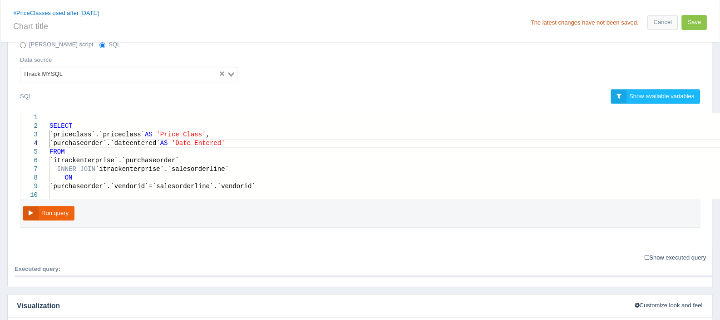
type textarea "SELECT `priceclass`.`priceclass` AS 'Price Class', `purchaseorder`.`dateentered…"
